Goal: Communication & Community: Ask a question

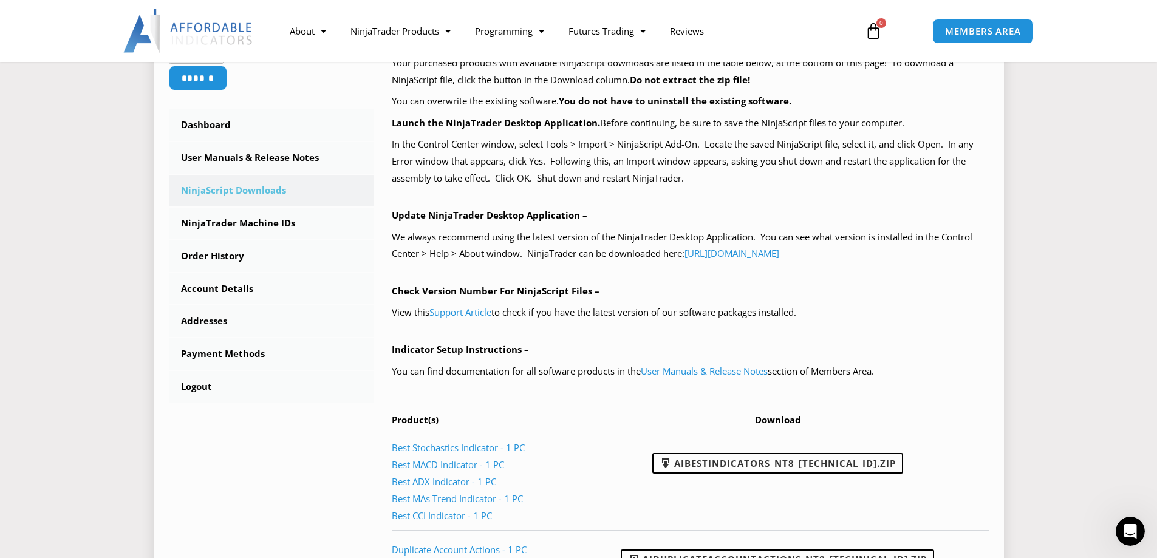
scroll to position [182, 0]
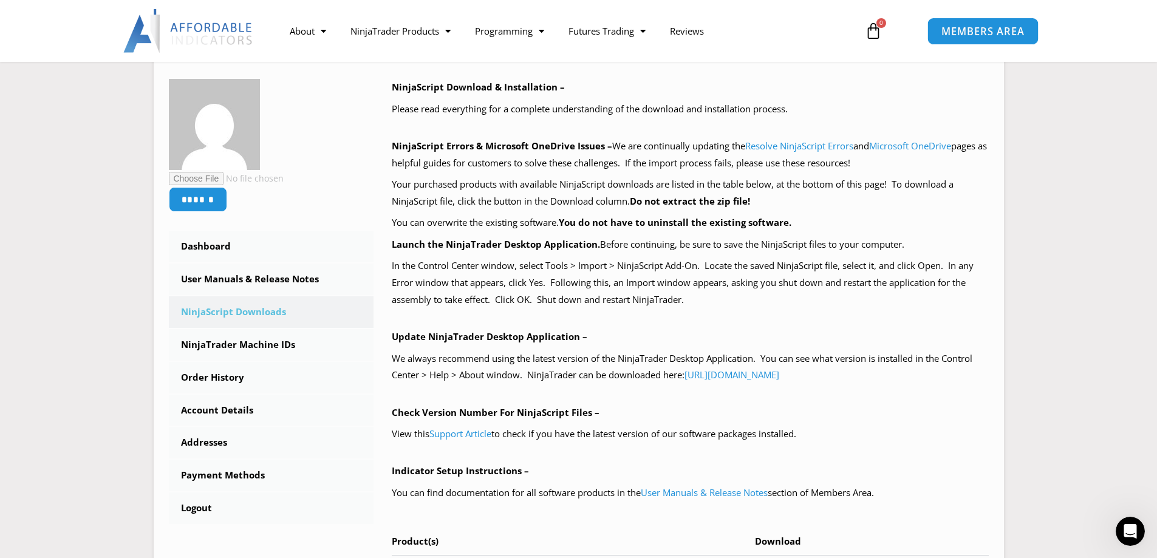
click at [947, 27] on span "MEMBERS AREA" at bounding box center [982, 31] width 83 height 10
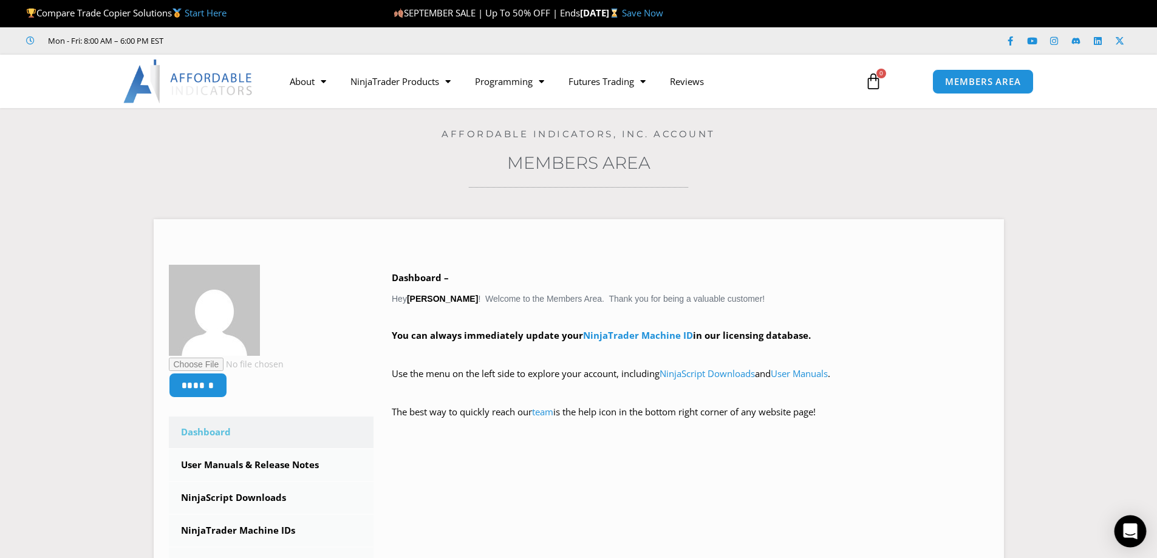
click at [1130, 528] on icon "Open Intercom Messenger" at bounding box center [1130, 531] width 14 height 16
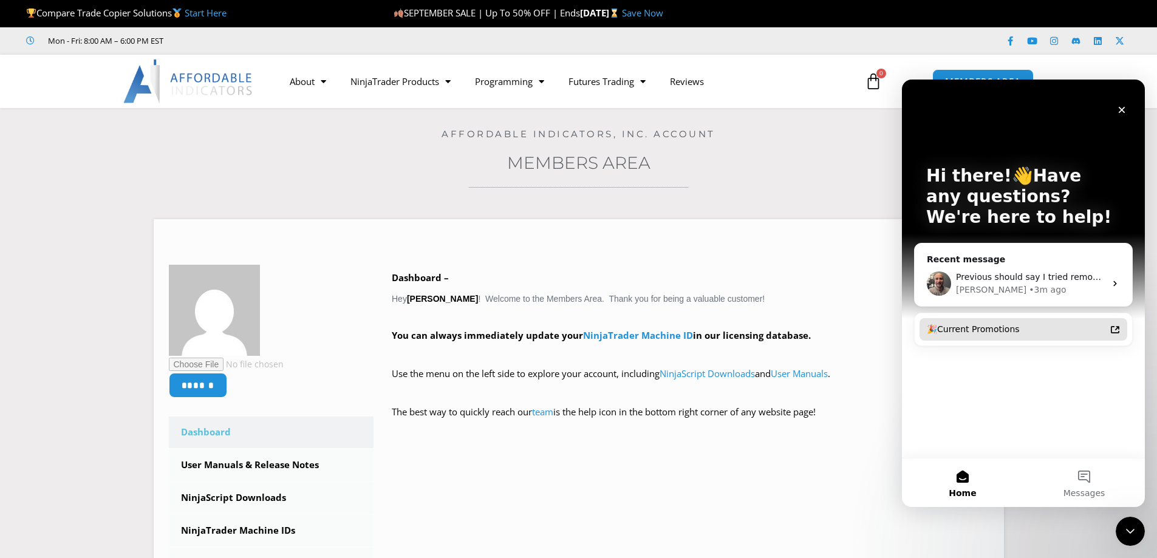
click at [977, 326] on div "🎉Current Promotions" at bounding box center [1016, 329] width 179 height 13
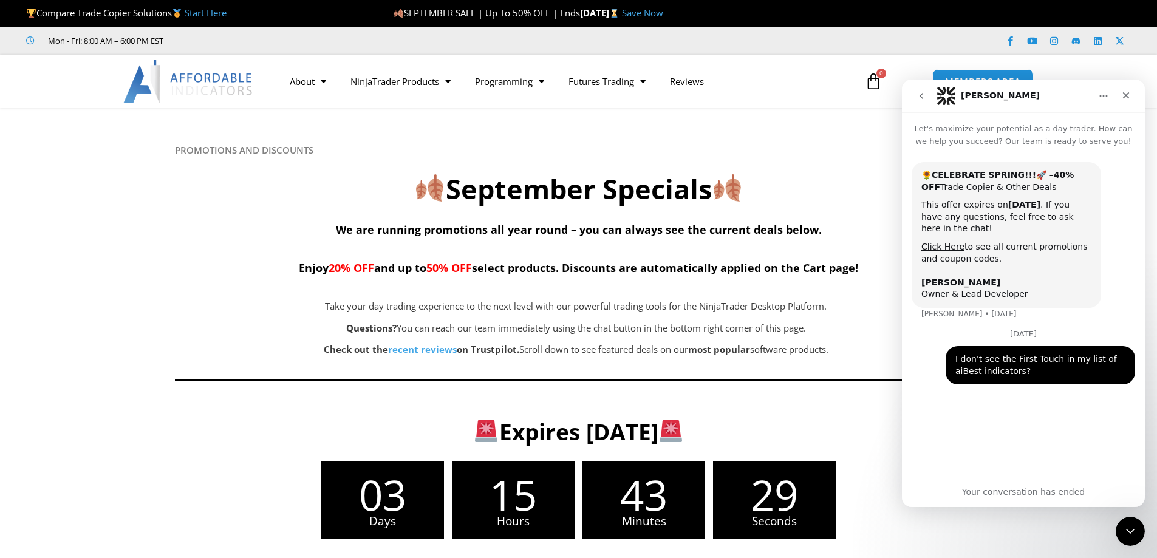
click at [1073, 380] on div "I don't see the First Touch in my list of aiBest indicators? Denny • 2d ago" at bounding box center [1040, 365] width 189 height 38
click at [1131, 88] on div "Close" at bounding box center [1126, 95] width 22 height 22
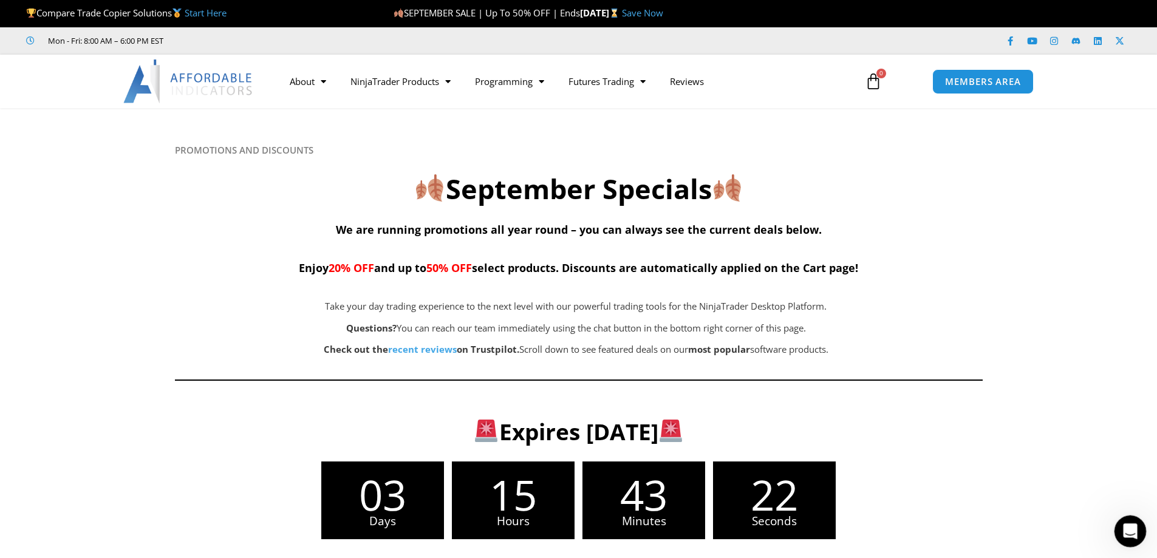
click at [1125, 525] on icon "Open Intercom Messenger" at bounding box center [1129, 530] width 20 height 20
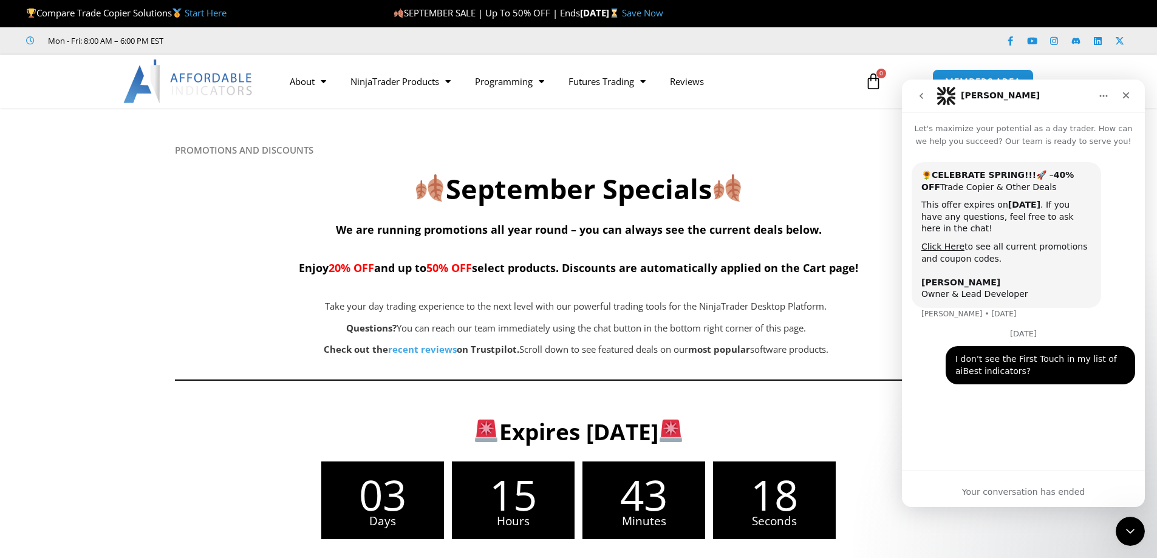
click at [1023, 502] on div "Your conversation has ended" at bounding box center [1023, 489] width 243 height 36
click at [949, 440] on div "🌻 CELEBRATE SPRING!!! 🚀 – 40% OFF Trade Copier & Other Deals This offer expires…" at bounding box center [1023, 304] width 243 height 313
click at [931, 514] on div "03 Days 15 Hours 43 Minutes 14 Seconds" at bounding box center [578, 501] width 768 height 78
drag, startPoint x: 993, startPoint y: 419, endPoint x: 1003, endPoint y: 417, distance: 10.6
click at [1003, 417] on div "🌻 CELEBRATE SPRING!!! 🚀 – 40% OFF Trade Copier & Other Deals This offer expires…" at bounding box center [1023, 304] width 243 height 313
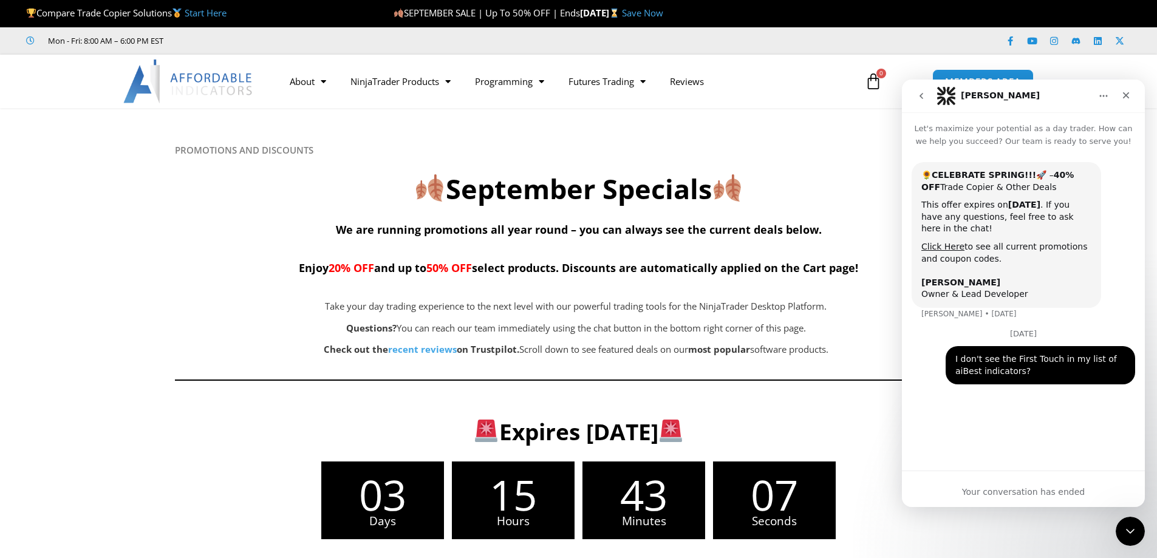
click at [924, 97] on icon "go back" at bounding box center [921, 96] width 10 height 10
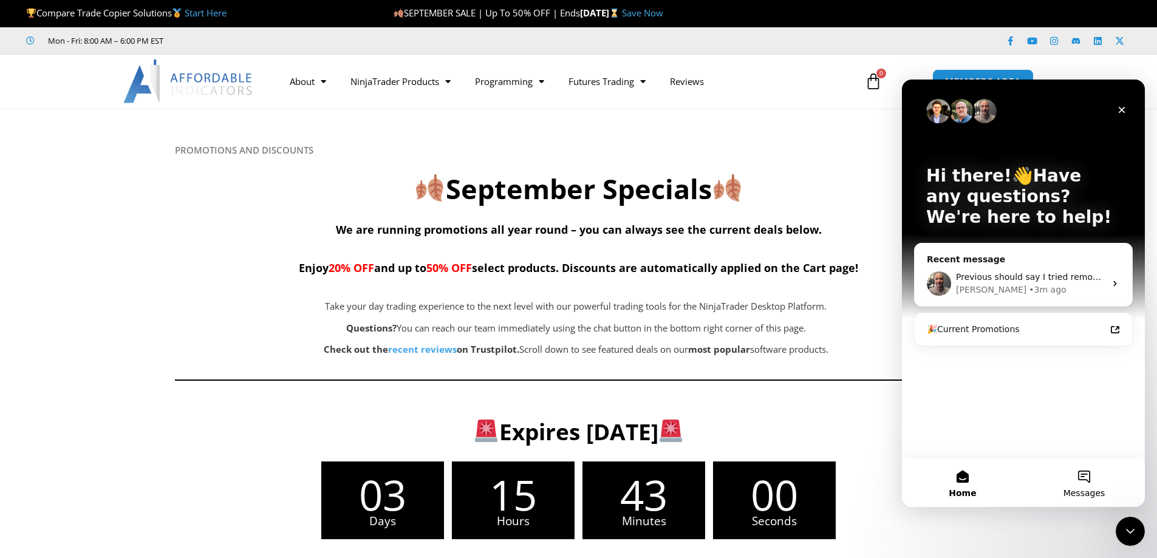
click at [1086, 474] on button "Messages" at bounding box center [1083, 483] width 121 height 49
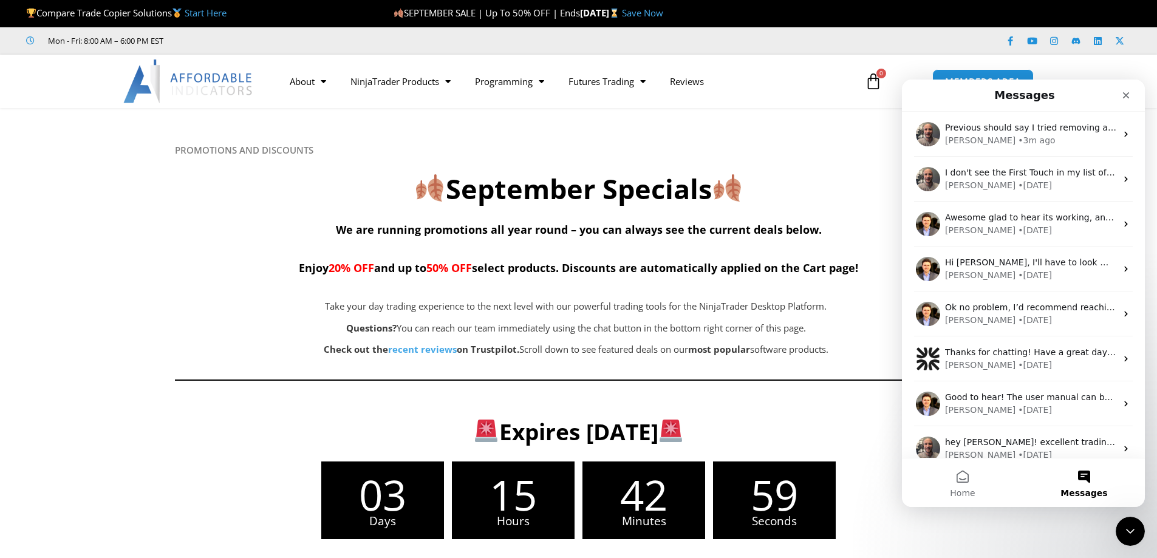
click at [1086, 474] on button "Messages" at bounding box center [1083, 483] width 121 height 49
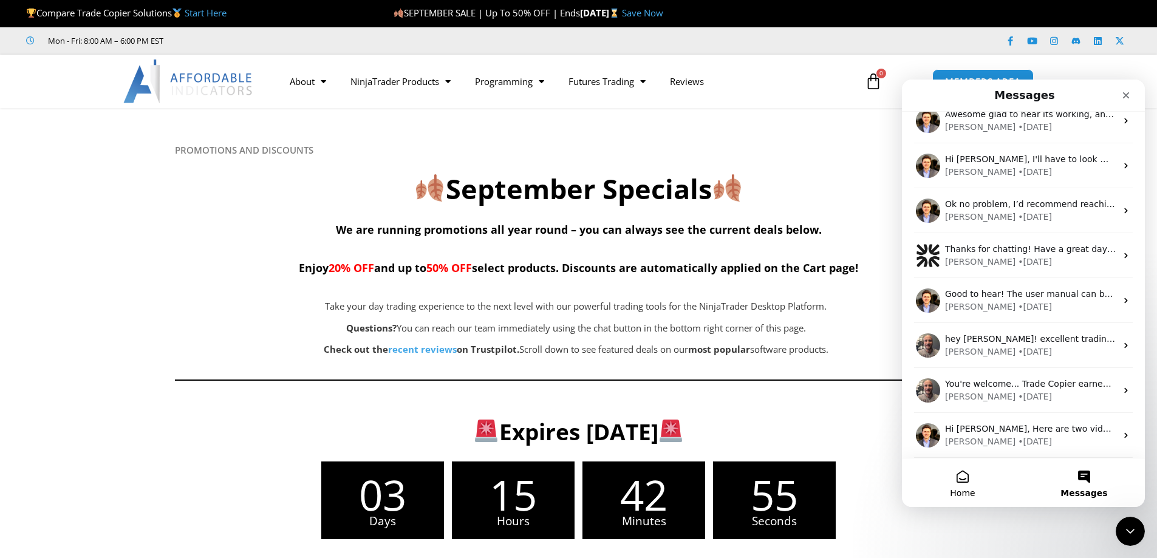
click at [970, 486] on button "Home" at bounding box center [962, 483] width 121 height 49
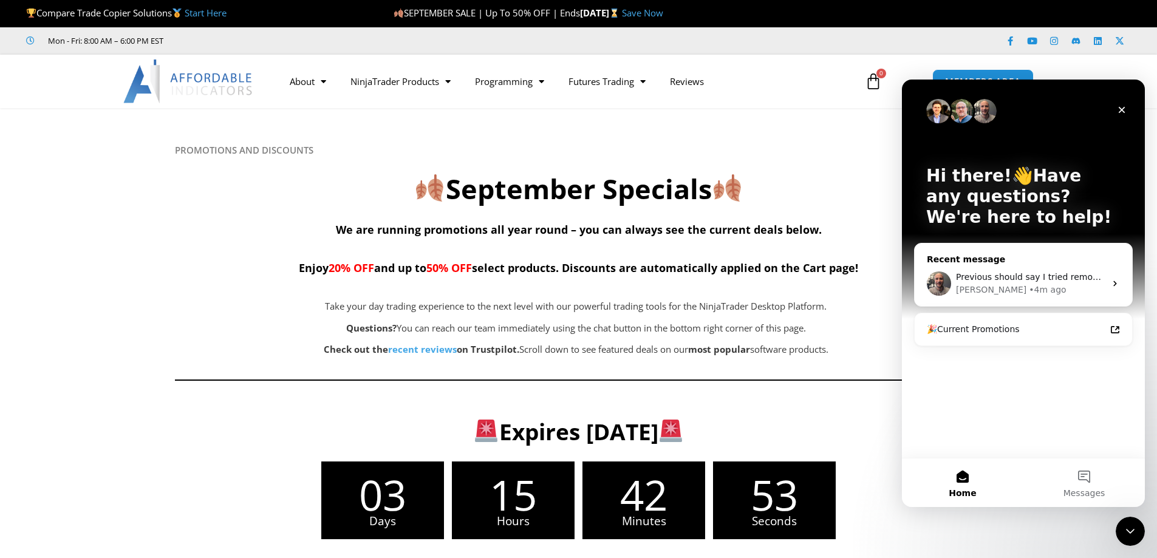
click at [1116, 273] on div "Previous should say I tried removing and reloading the indicator... Joel • 4m a…" at bounding box center [1023, 283] width 217 height 45
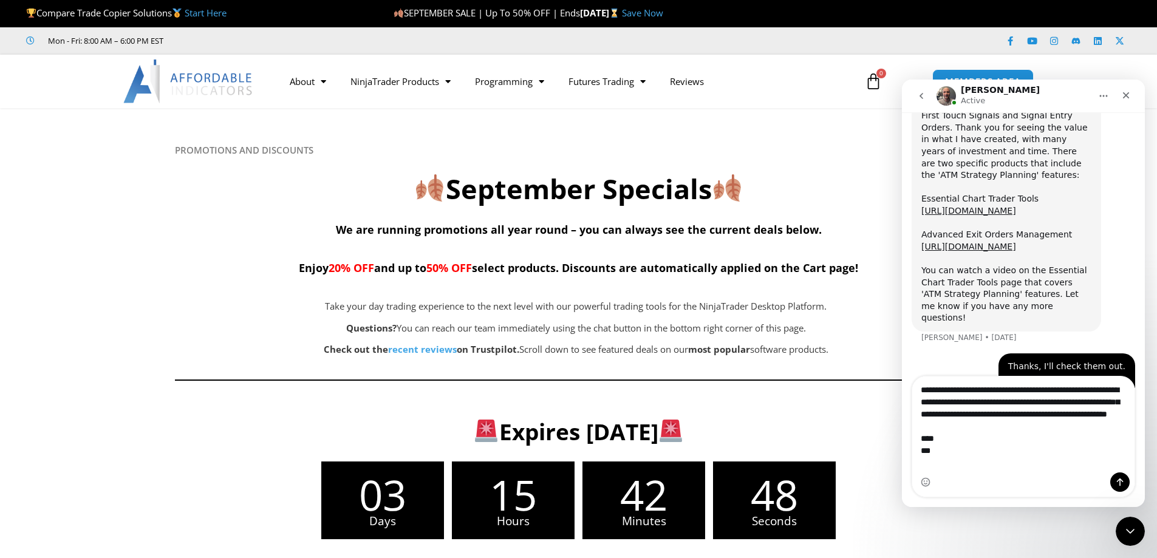
scroll to position [4519, 0]
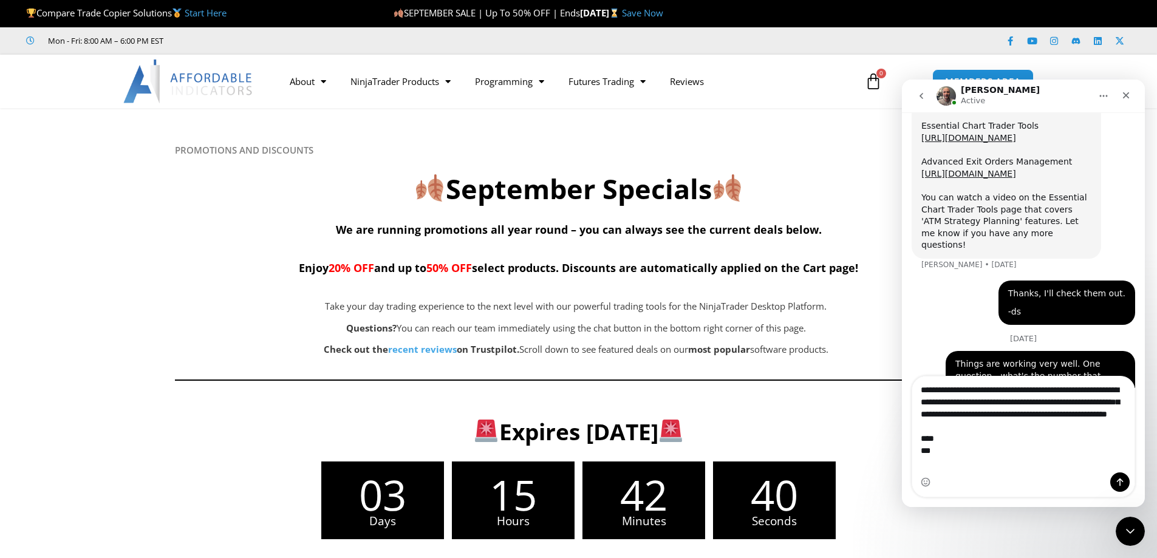
type textarea "**********"
click at [946, 474] on div "Intercom messenger" at bounding box center [1023, 481] width 222 height 19
drag, startPoint x: 964, startPoint y: 463, endPoint x: 908, endPoint y: 383, distance: 97.9
click at [908, 381] on div "**********" at bounding box center [1023, 436] width 243 height 121
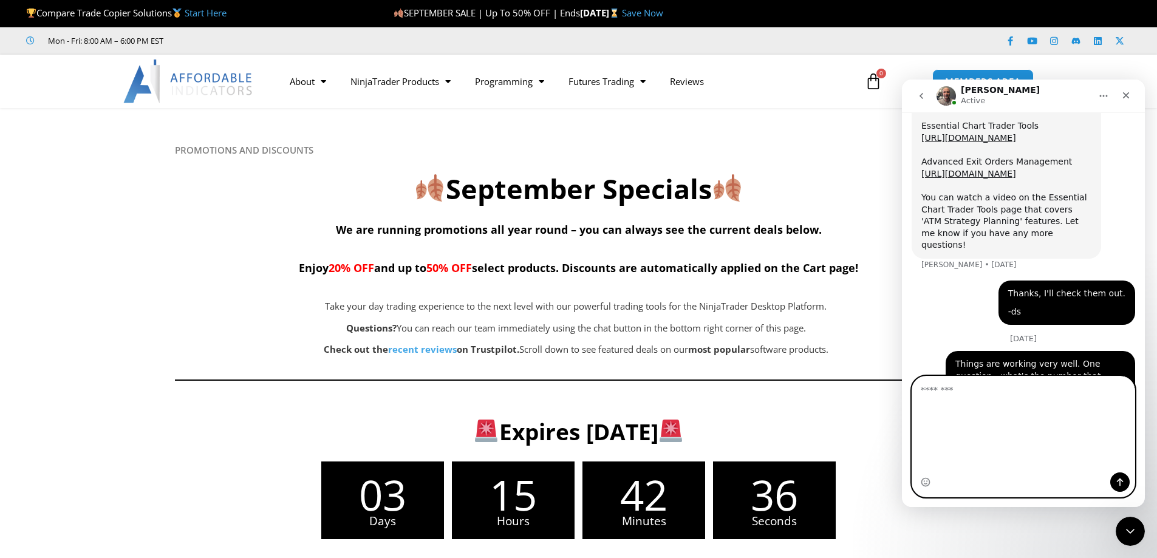
scroll to position [4446, 0]
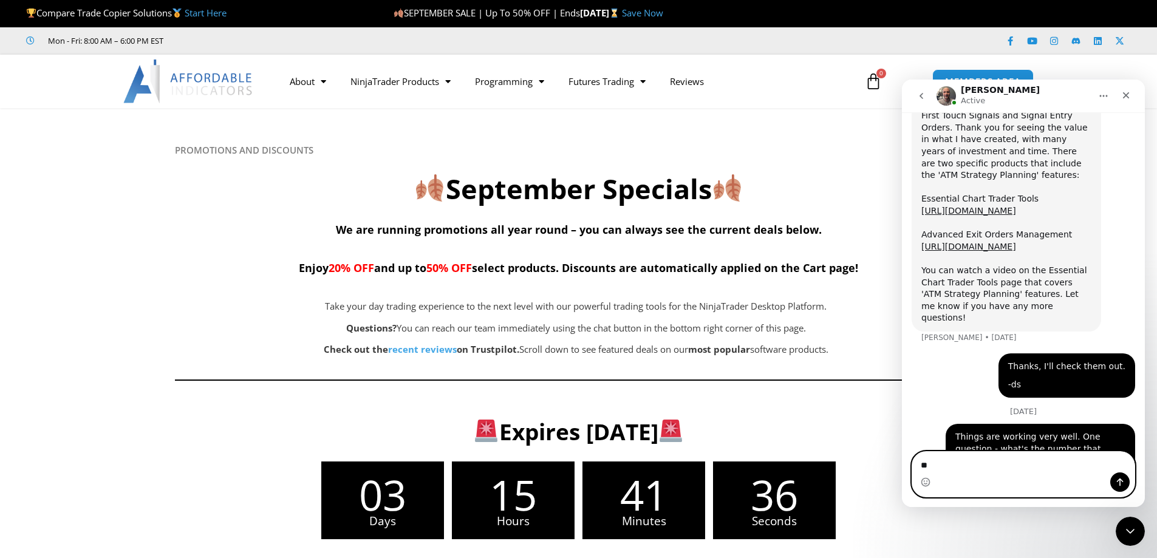
type textarea "*"
type textarea "**********"
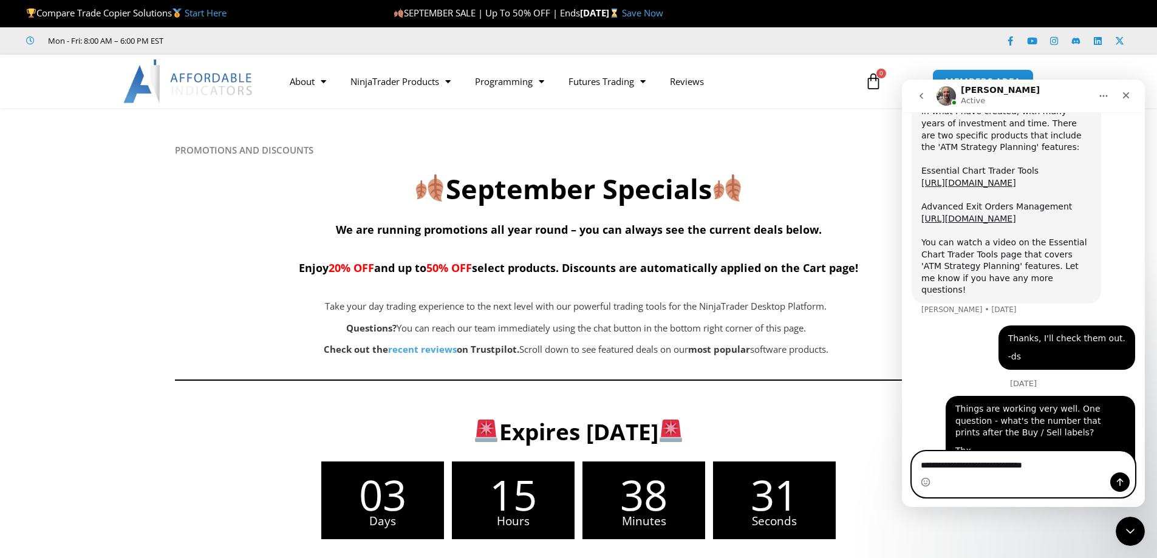
type textarea "**********"
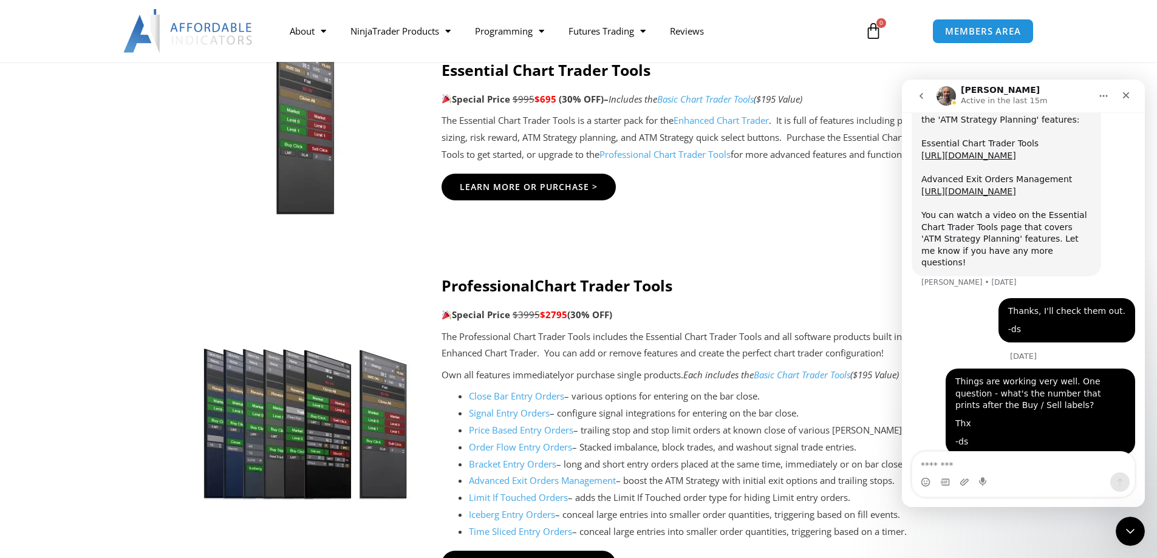
scroll to position [1397, 0]
